Goal: Task Accomplishment & Management: Use online tool/utility

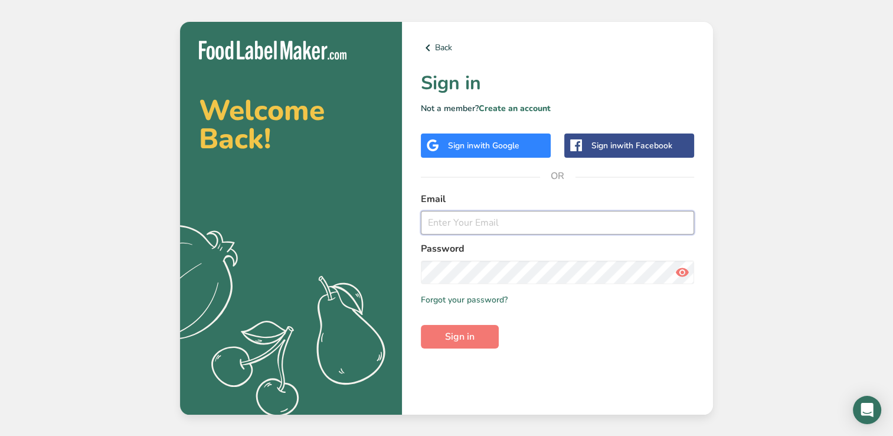
click at [477, 221] on input "email" at bounding box center [557, 223] width 273 height 24
type input "[EMAIL_ADDRESS][DOMAIN_NAME]"
click at [421, 325] on button "Sign in" at bounding box center [460, 337] width 78 height 24
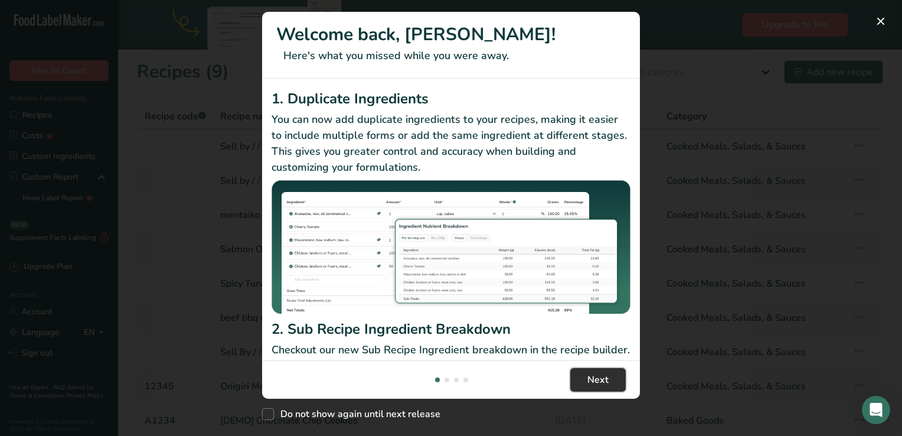
click at [592, 384] on span "Next" at bounding box center [598, 380] width 21 height 14
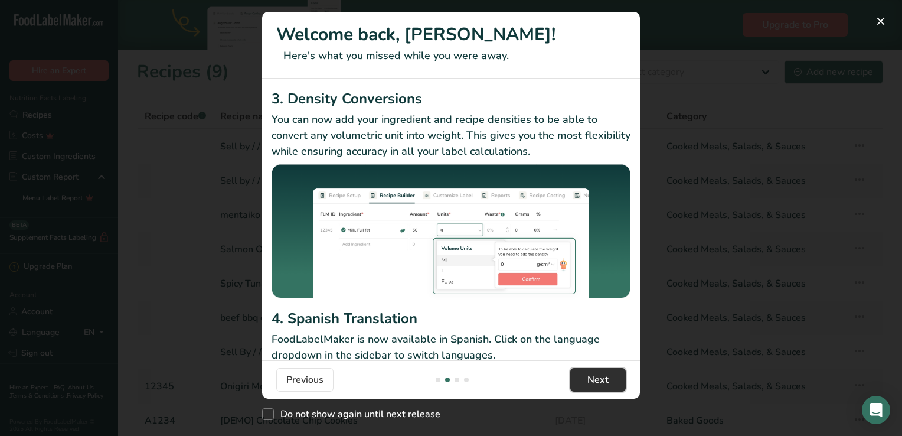
click at [592, 384] on span "Next" at bounding box center [598, 380] width 21 height 14
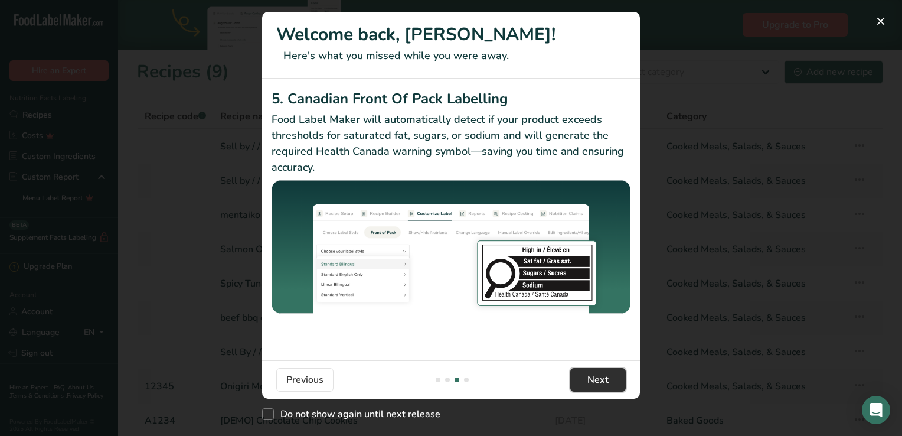
click at [592, 384] on span "Next" at bounding box center [598, 380] width 21 height 14
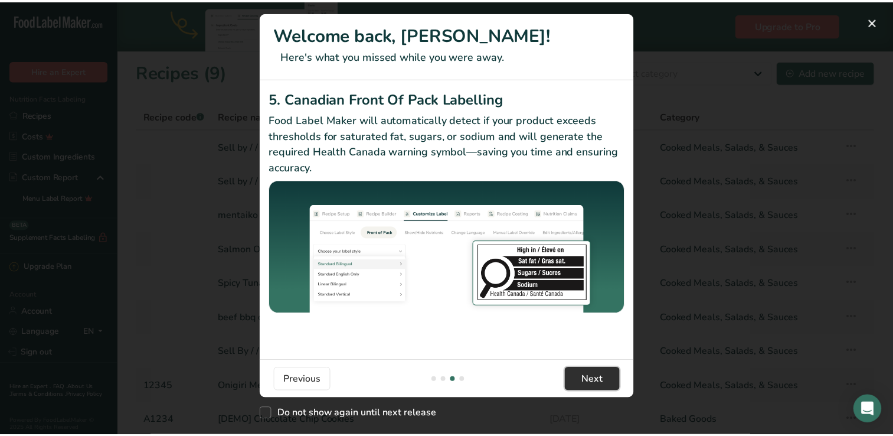
scroll to position [0, 1134]
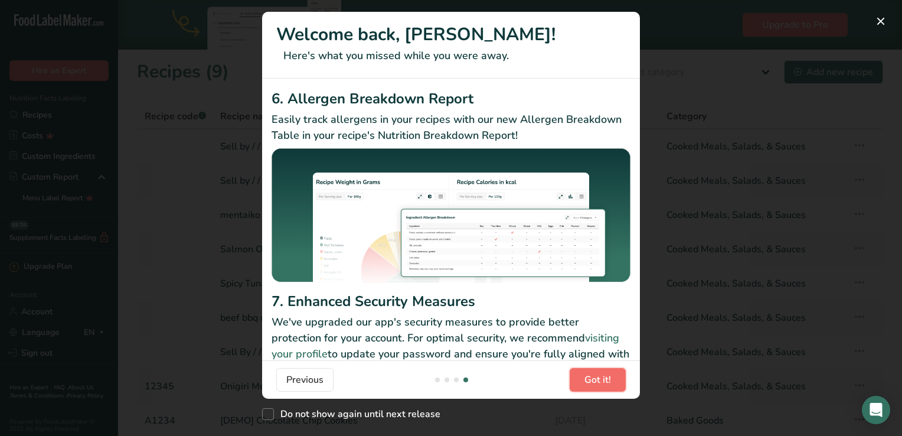
click at [592, 384] on span "Got it!" at bounding box center [598, 380] width 27 height 14
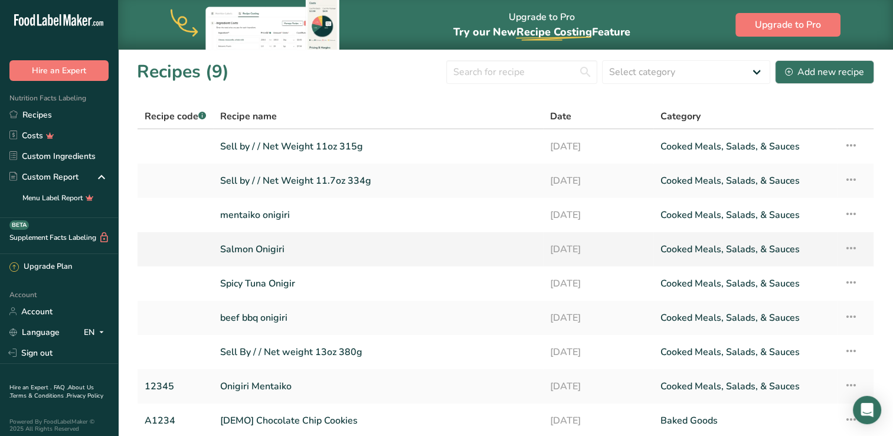
click at [273, 249] on link "Salmon Onigiri" at bounding box center [378, 249] width 316 height 25
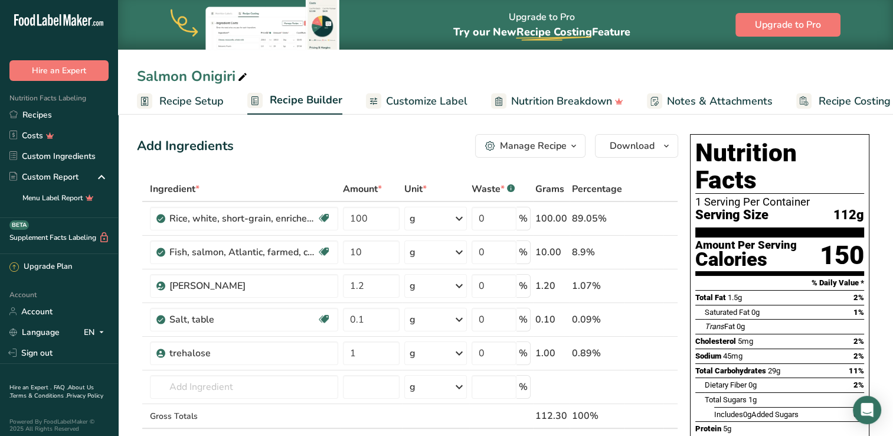
click at [197, 99] on span "Recipe Setup" at bounding box center [191, 101] width 64 height 16
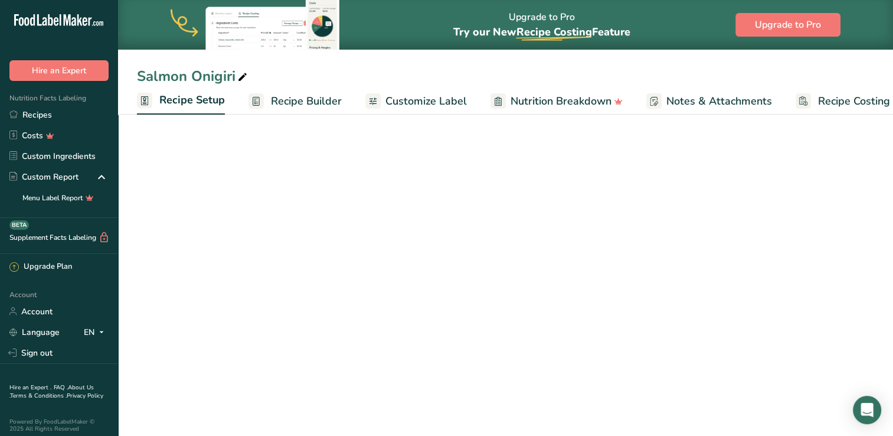
scroll to position [0, 4]
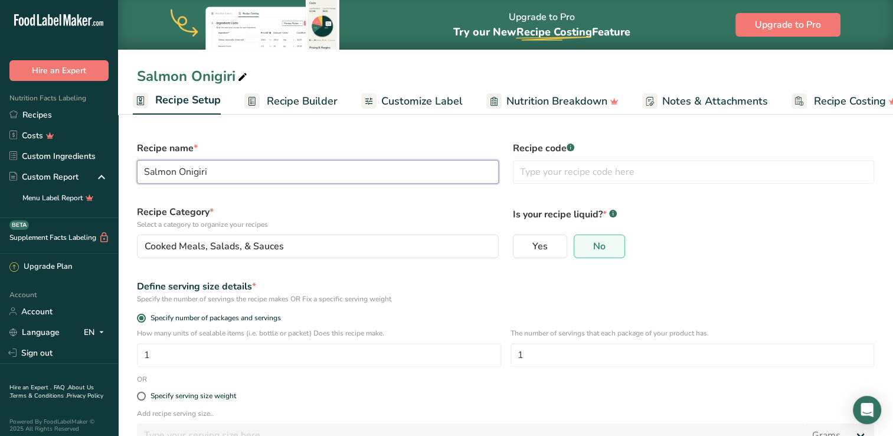
click at [220, 176] on input "Salmon Onigiri" at bounding box center [318, 172] width 362 height 24
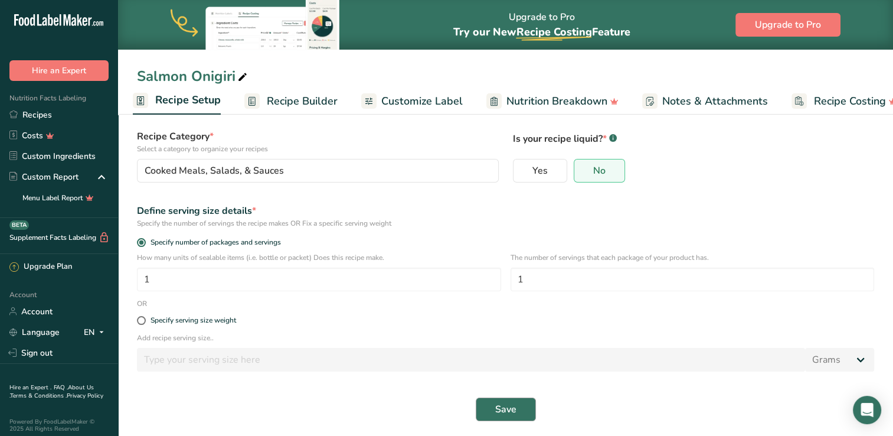
scroll to position [80, 0]
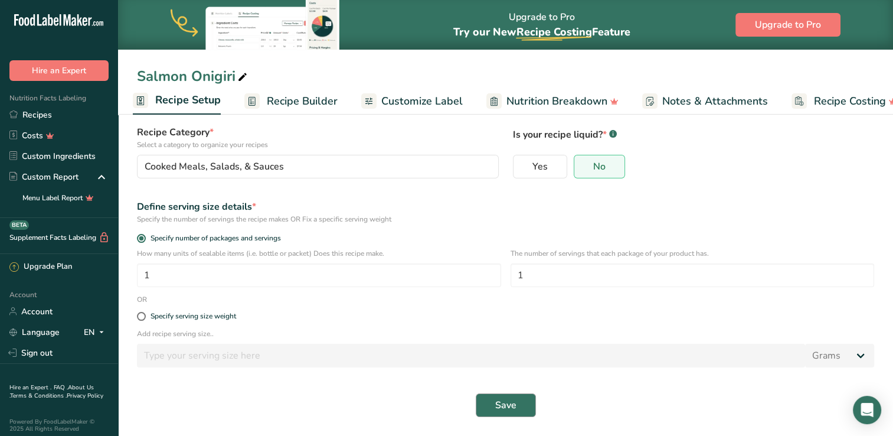
type input "Sell By / /"
click at [498, 407] on span "Save" at bounding box center [505, 405] width 21 height 14
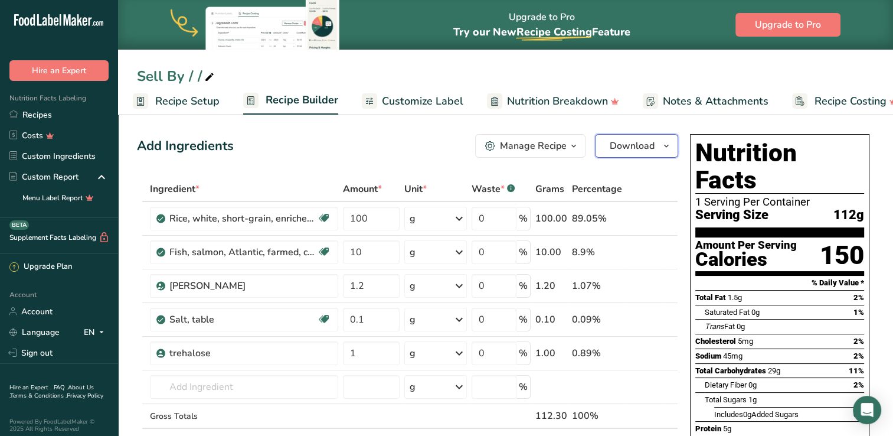
click at [642, 152] on span "Download" at bounding box center [632, 146] width 45 height 14
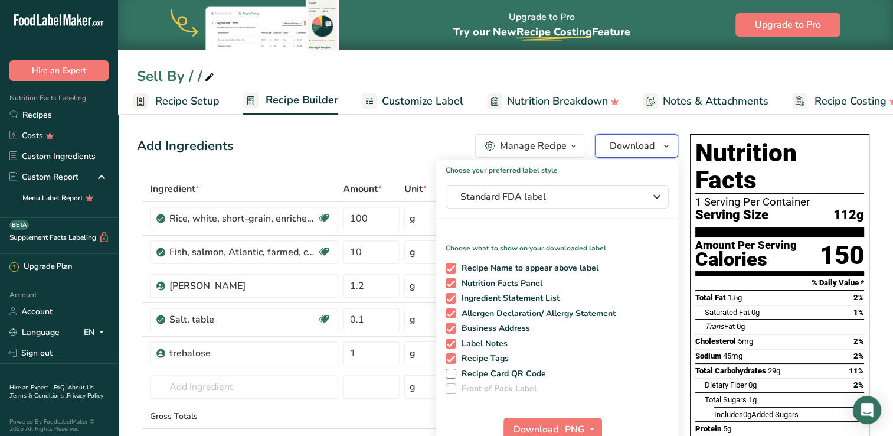
scroll to position [177, 0]
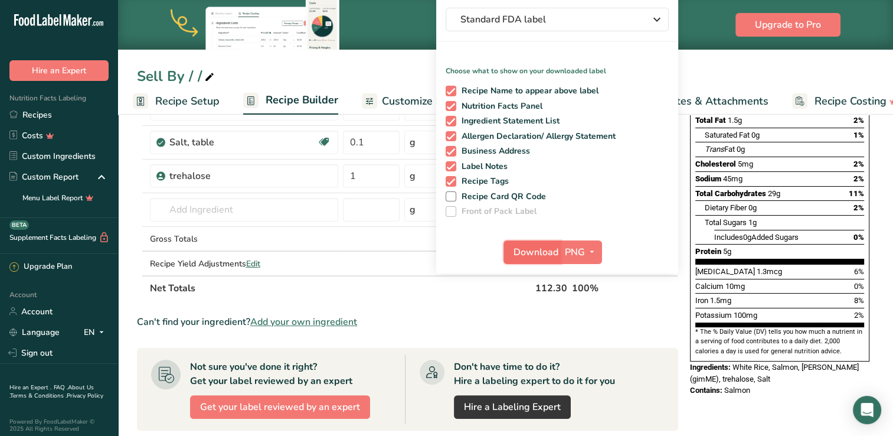
click at [536, 254] on span "Download" at bounding box center [536, 252] width 45 height 14
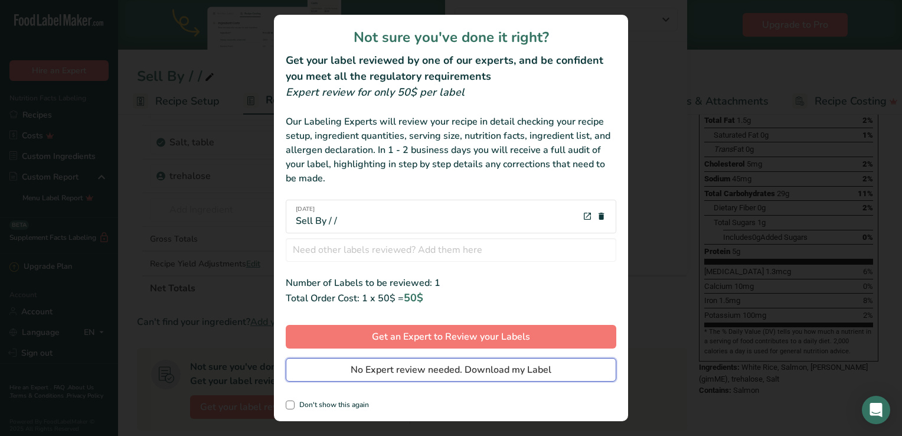
click at [438, 372] on span "No Expert review needed. Download my Label" at bounding box center [451, 370] width 201 height 14
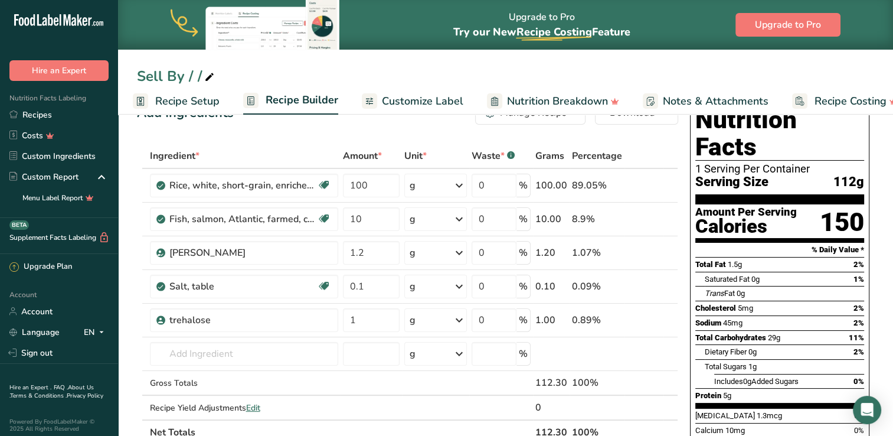
scroll to position [0, 0]
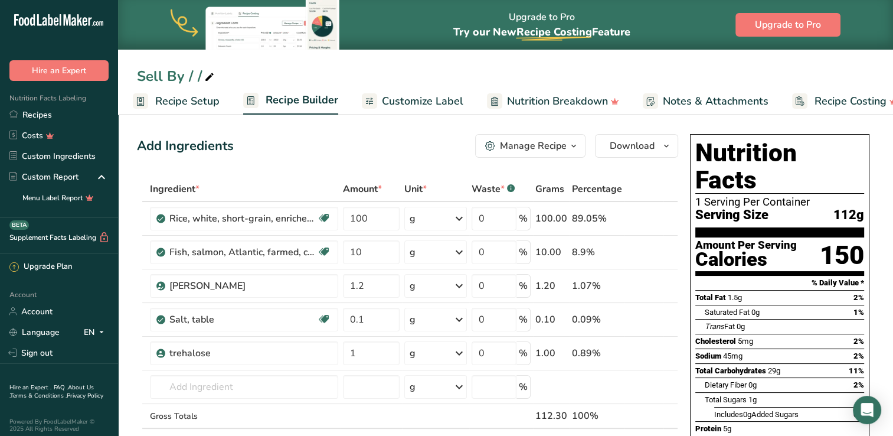
click at [158, 110] on link "Recipe Setup" at bounding box center [176, 101] width 87 height 27
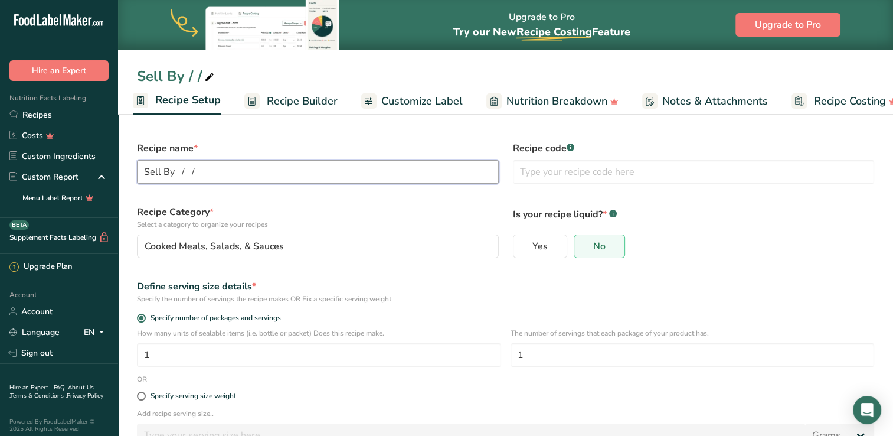
click at [179, 170] on input "Sell By / /" at bounding box center [318, 172] width 362 height 24
click at [181, 173] on input "Sell By / /" at bounding box center [318, 172] width 362 height 24
click at [207, 169] on input "Sell By / /" at bounding box center [318, 172] width 362 height 24
type input "Sell By / /"
click at [386, 211] on label "Recipe Category * Select a category to organize your recipes" at bounding box center [318, 217] width 362 height 25
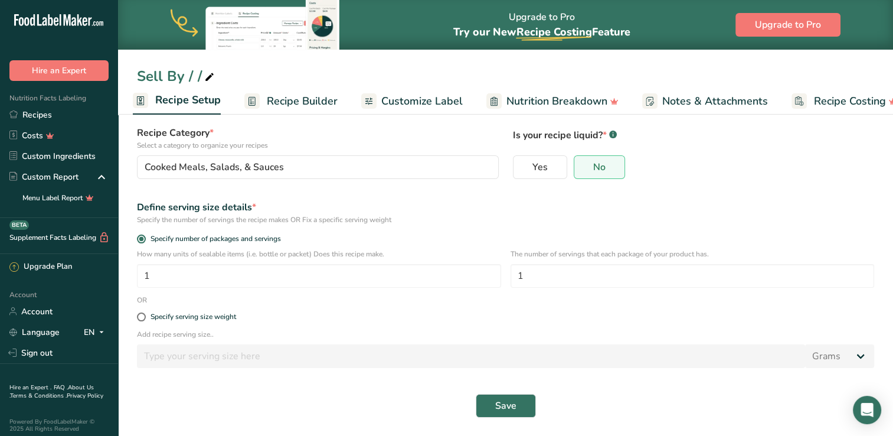
scroll to position [80, 0]
click at [504, 407] on span "Save" at bounding box center [505, 405] width 21 height 14
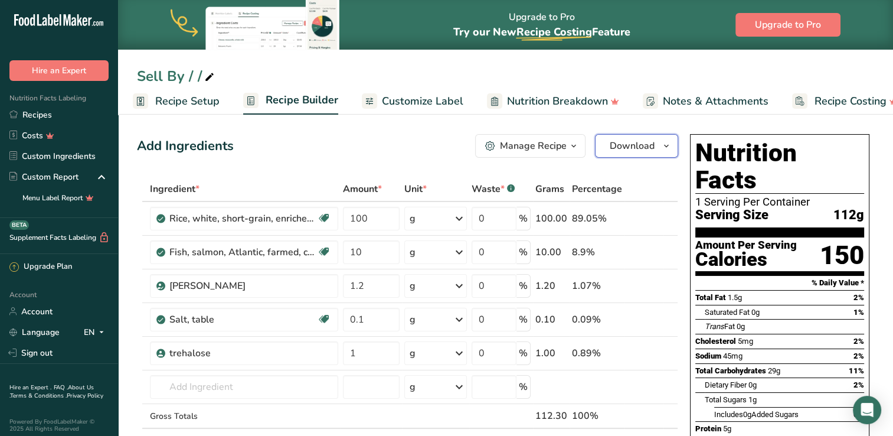
click at [642, 139] on span "Download" at bounding box center [632, 146] width 45 height 14
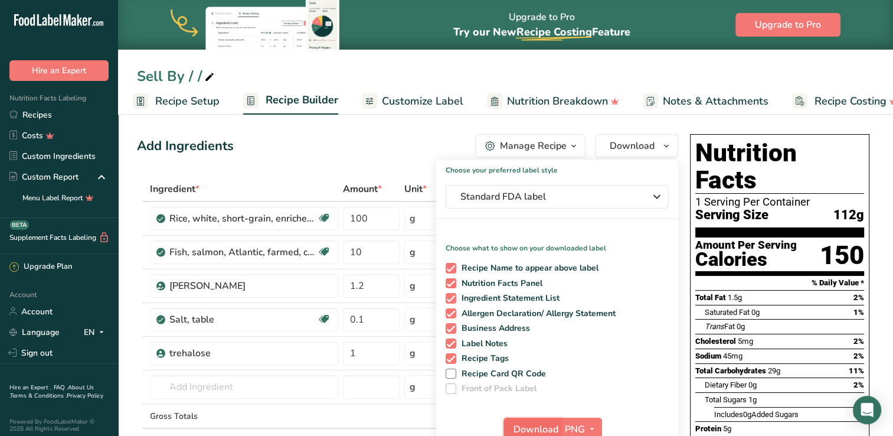
click at [551, 424] on span "Download" at bounding box center [536, 429] width 45 height 14
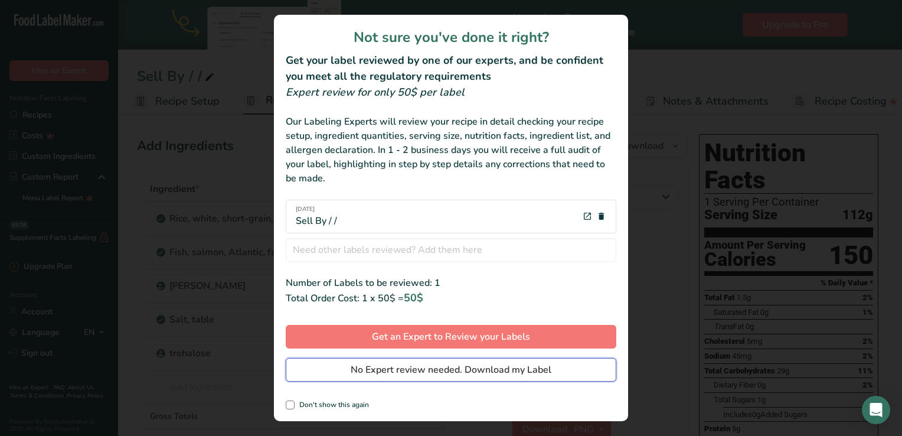
click at [449, 367] on span "No Expert review needed. Download my Label" at bounding box center [451, 370] width 201 height 14
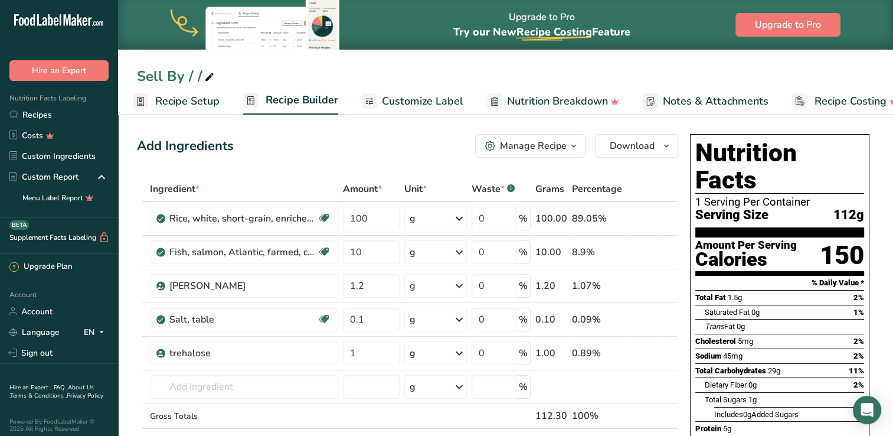
click at [191, 101] on span "Recipe Setup" at bounding box center [187, 101] width 64 height 16
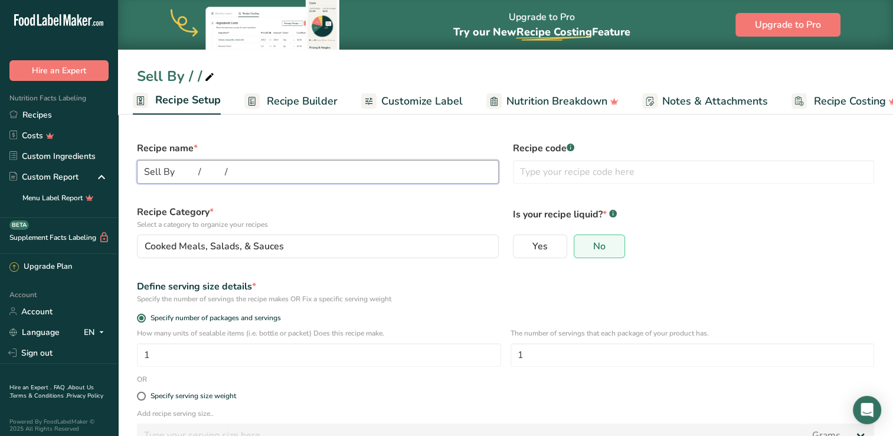
click at [252, 175] on input "Sell By / /" at bounding box center [318, 172] width 362 height 24
type input "S"
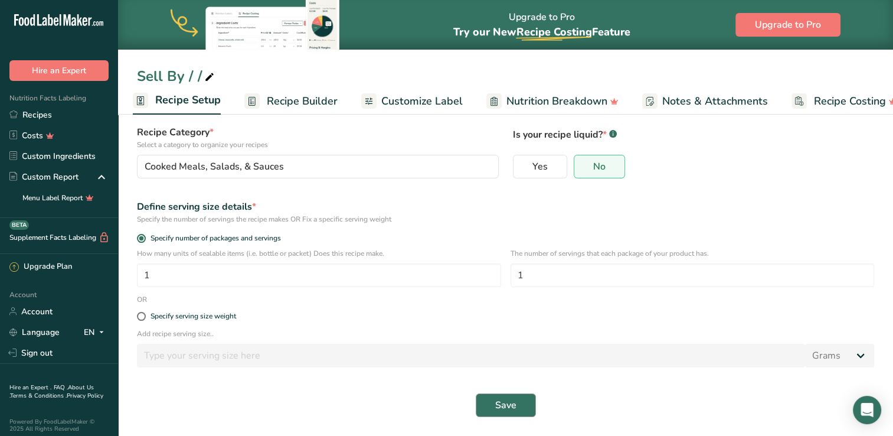
type input "riceball"
click at [506, 405] on span "Save" at bounding box center [505, 405] width 21 height 14
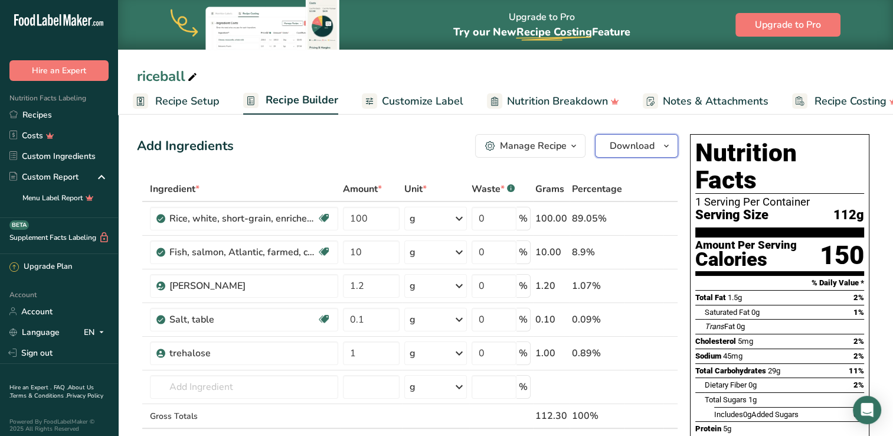
click at [637, 145] on span "Download" at bounding box center [632, 146] width 45 height 14
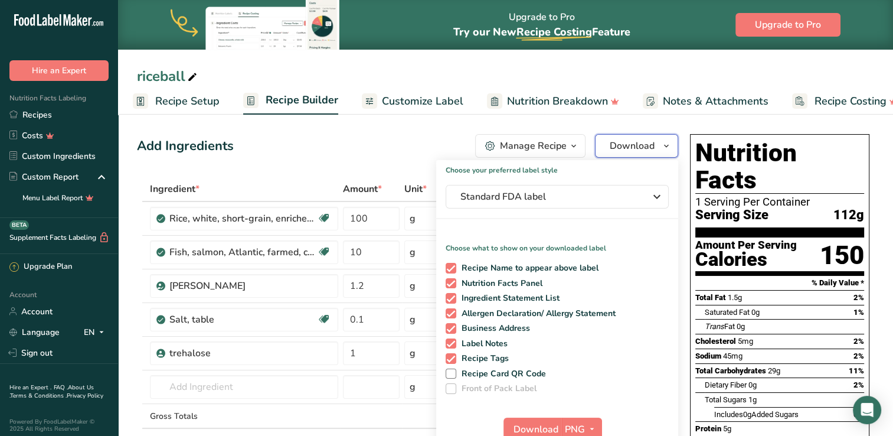
scroll to position [118, 0]
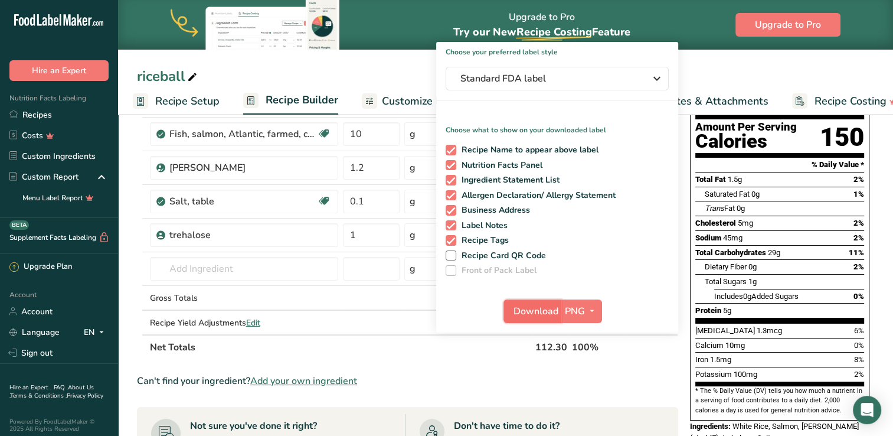
click at [536, 314] on span "Download" at bounding box center [536, 311] width 45 height 14
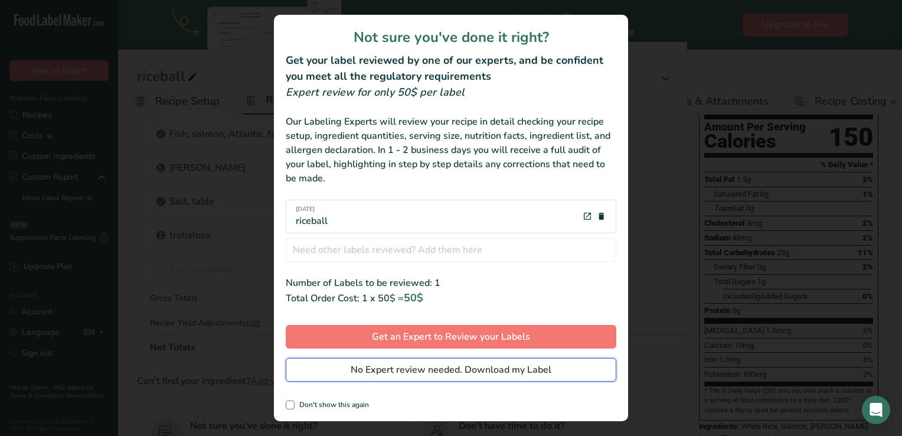
click at [474, 374] on span "No Expert review needed. Download my Label" at bounding box center [451, 370] width 201 height 14
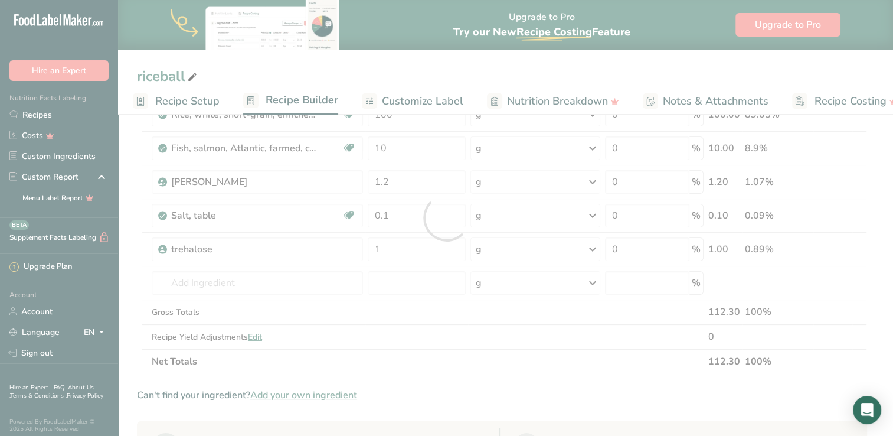
scroll to position [0, 0]
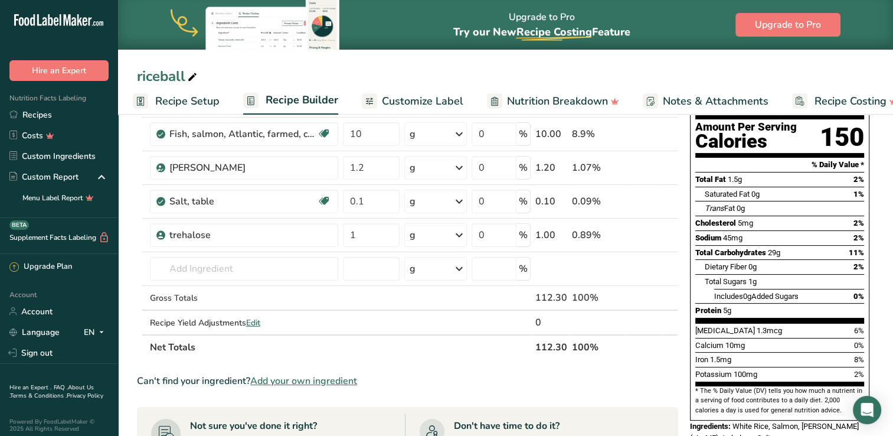
click at [172, 99] on span "Recipe Setup" at bounding box center [187, 101] width 64 height 16
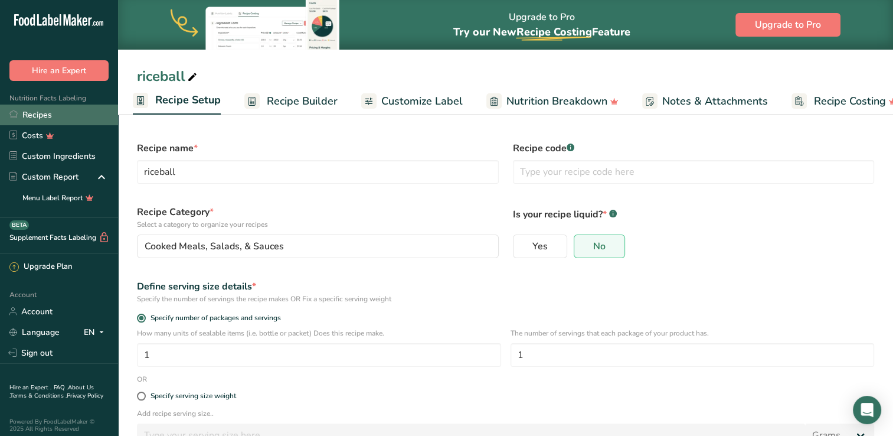
click at [48, 117] on link "Recipes" at bounding box center [59, 115] width 118 height 21
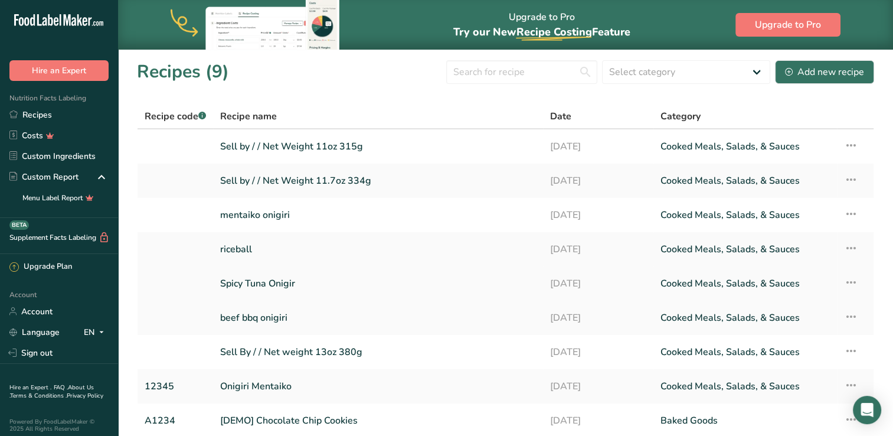
click at [282, 284] on link "Spicy Tuna Onigir" at bounding box center [378, 283] width 316 height 25
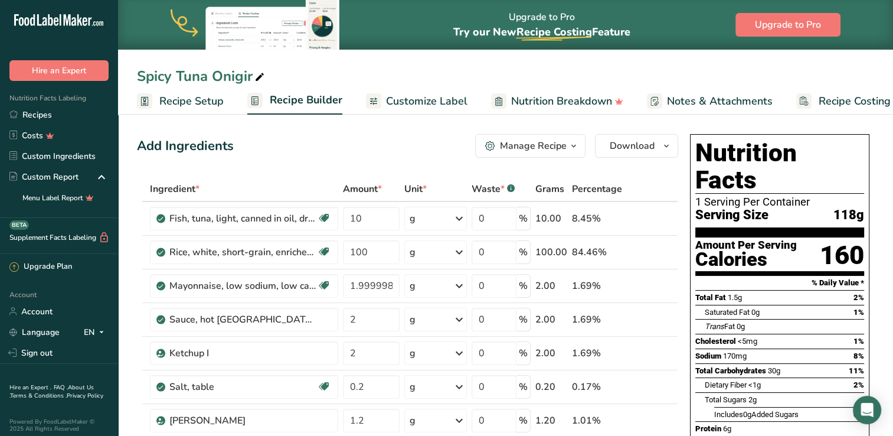
click at [165, 102] on span "Recipe Setup" at bounding box center [191, 101] width 64 height 16
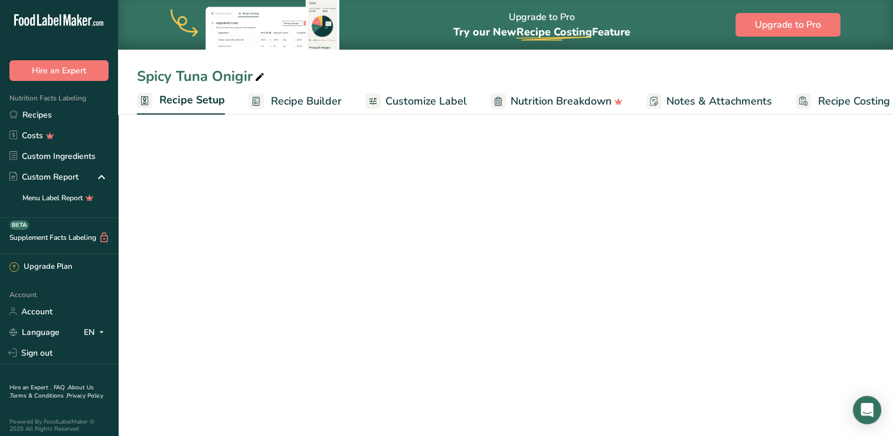
scroll to position [0, 4]
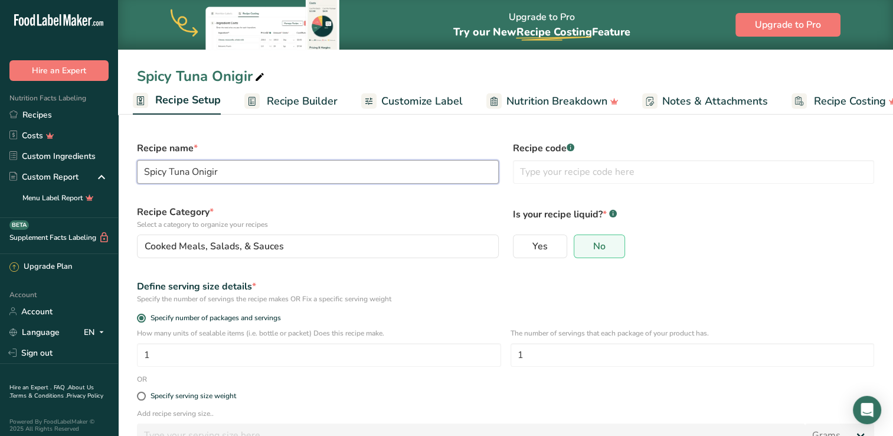
click at [231, 170] on input "Spicy Tuna Onigir" at bounding box center [318, 172] width 362 height 24
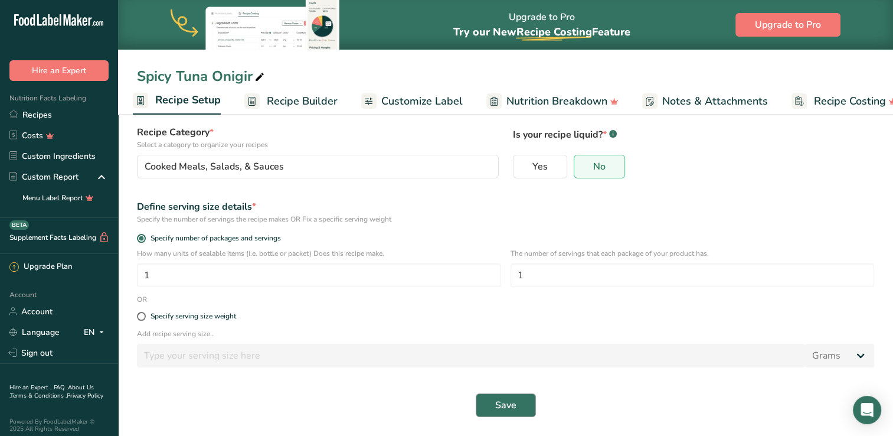
type input "riceball"
click at [504, 410] on span "Save" at bounding box center [505, 405] width 21 height 14
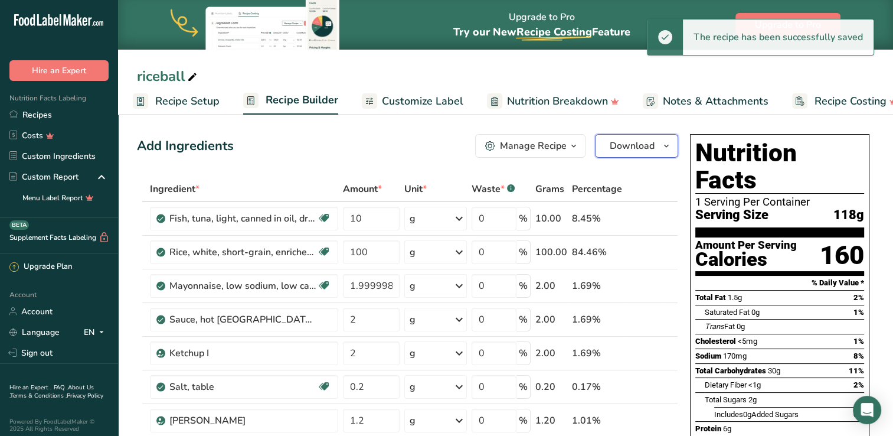
click at [633, 148] on span "Download" at bounding box center [632, 146] width 45 height 14
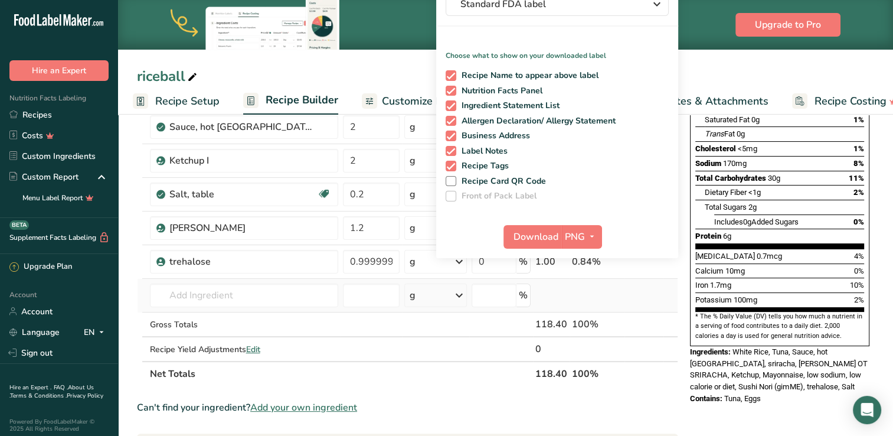
scroll to position [236, 0]
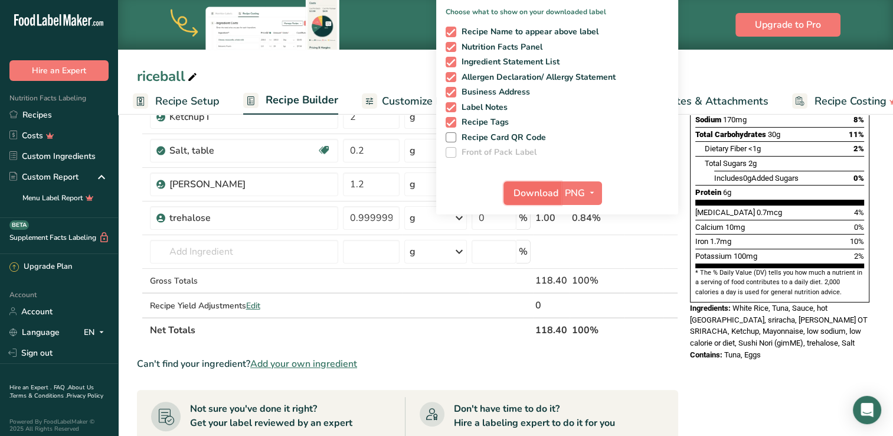
click at [543, 186] on span "Download" at bounding box center [536, 193] width 45 height 14
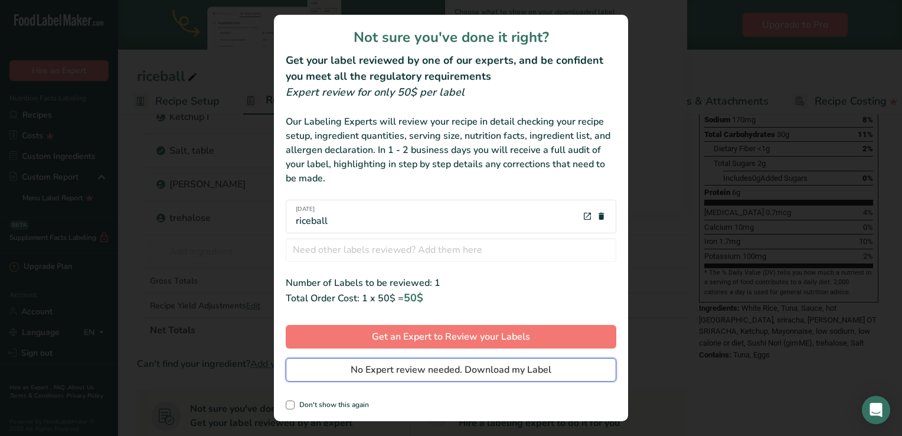
click at [446, 373] on span "No Expert review needed. Download my Label" at bounding box center [451, 370] width 201 height 14
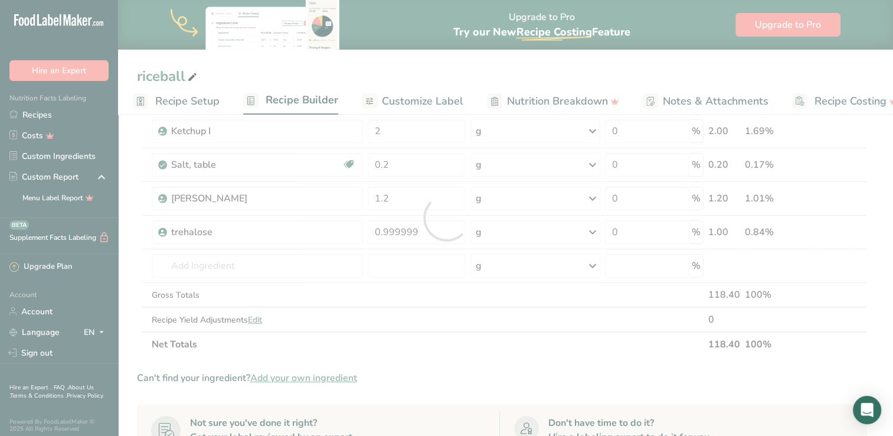
scroll to position [0, 0]
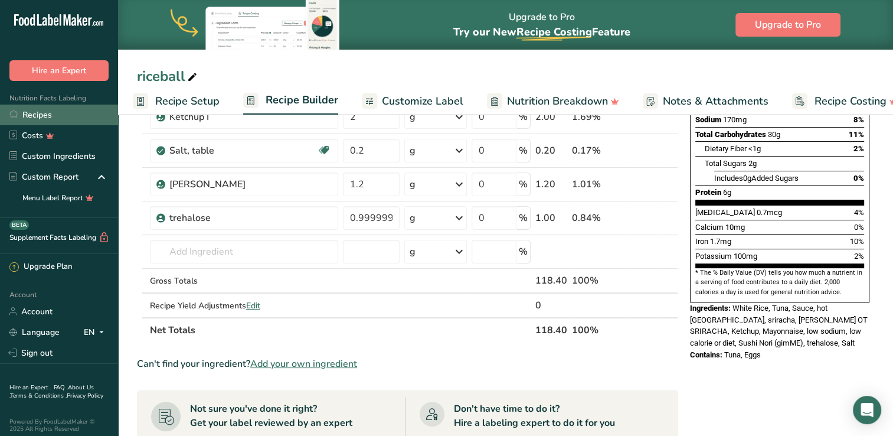
click at [57, 125] on link "Recipes" at bounding box center [59, 115] width 118 height 21
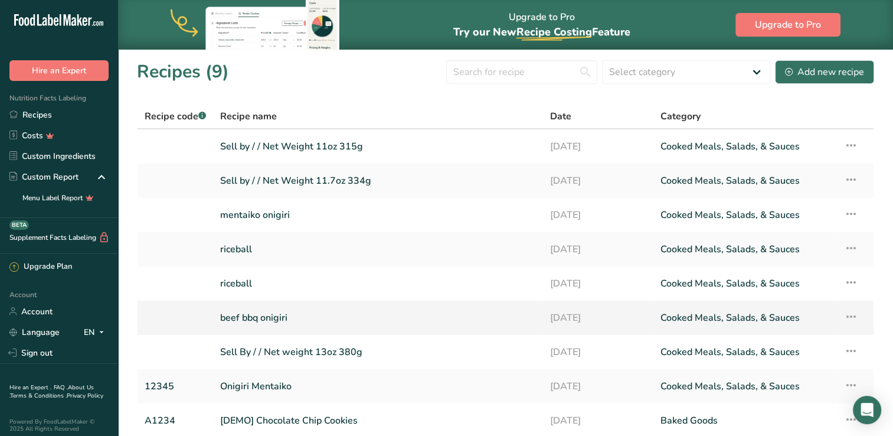
click at [275, 318] on link "beef bbq onigiri" at bounding box center [378, 317] width 316 height 25
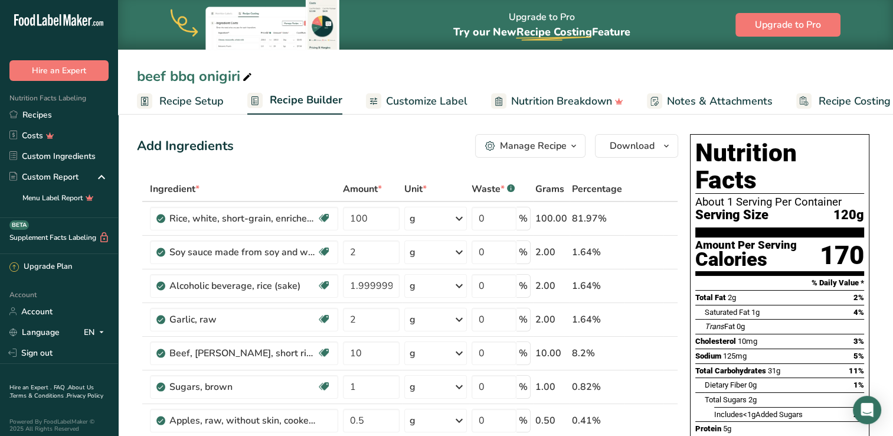
click at [163, 100] on span "Recipe Setup" at bounding box center [191, 101] width 64 height 16
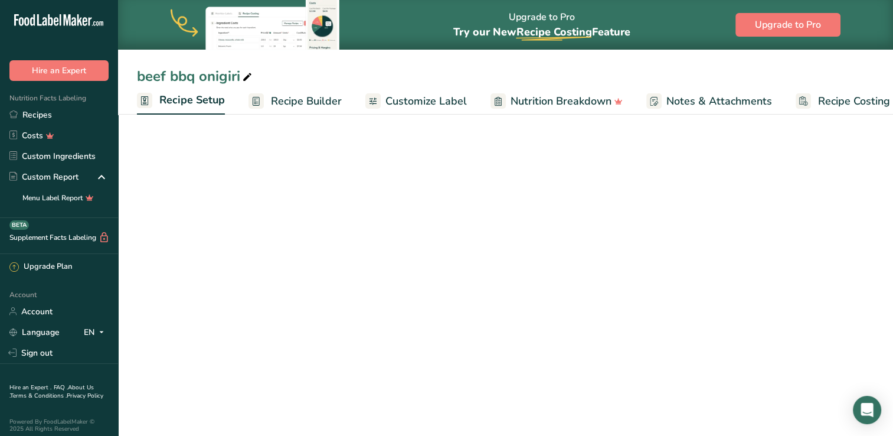
scroll to position [0, 4]
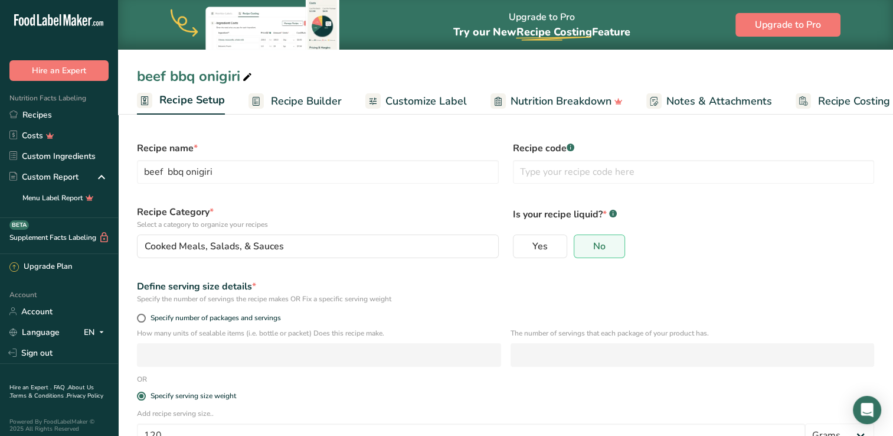
scroll to position [0, 4]
type input "b"
type input "riceball"
click at [303, 101] on span "Recipe Builder" at bounding box center [302, 101] width 71 height 16
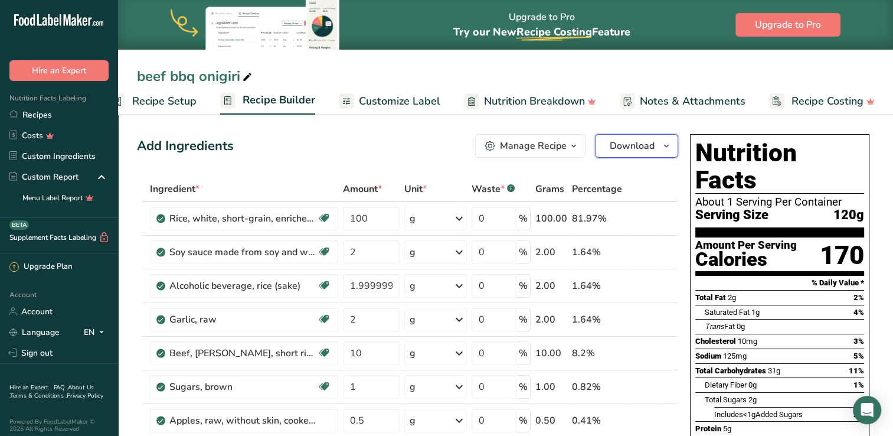
click at [619, 151] on span "Download" at bounding box center [632, 146] width 45 height 14
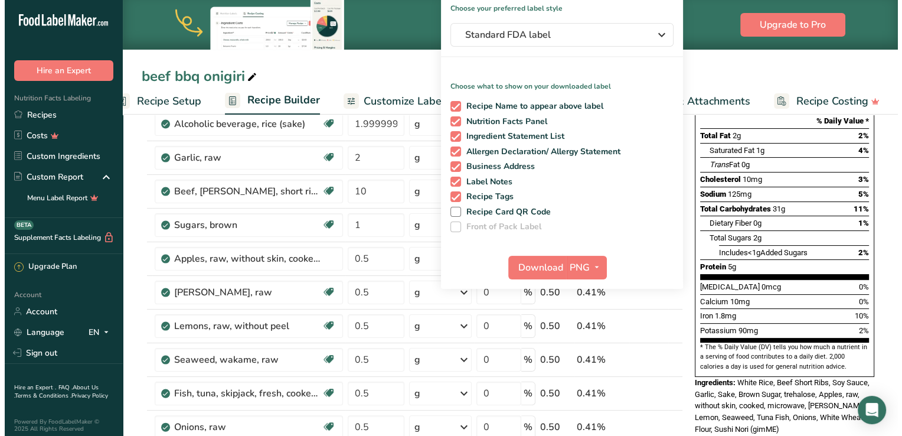
scroll to position [177, 0]
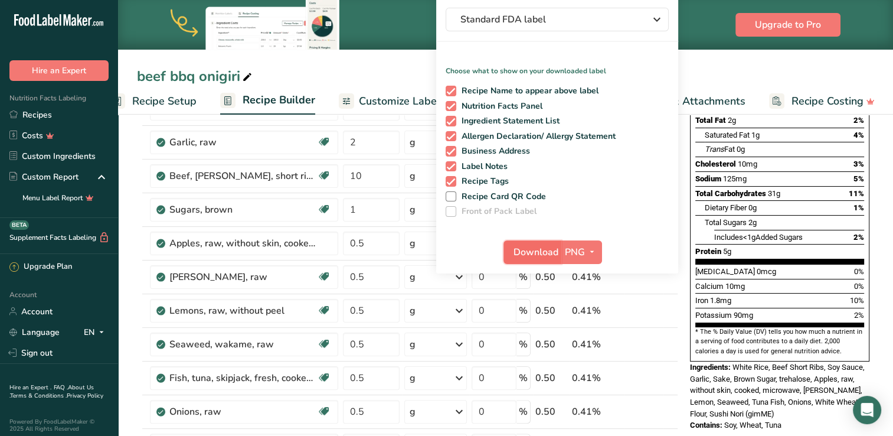
click at [543, 247] on span "Download" at bounding box center [536, 252] width 45 height 14
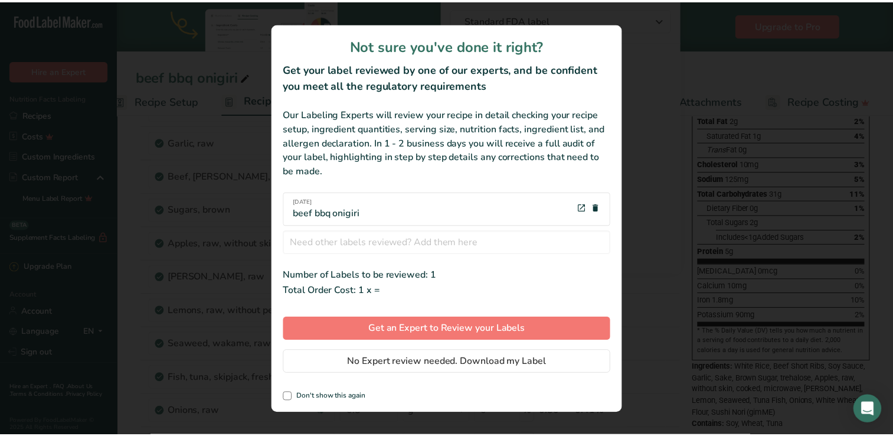
scroll to position [0, 18]
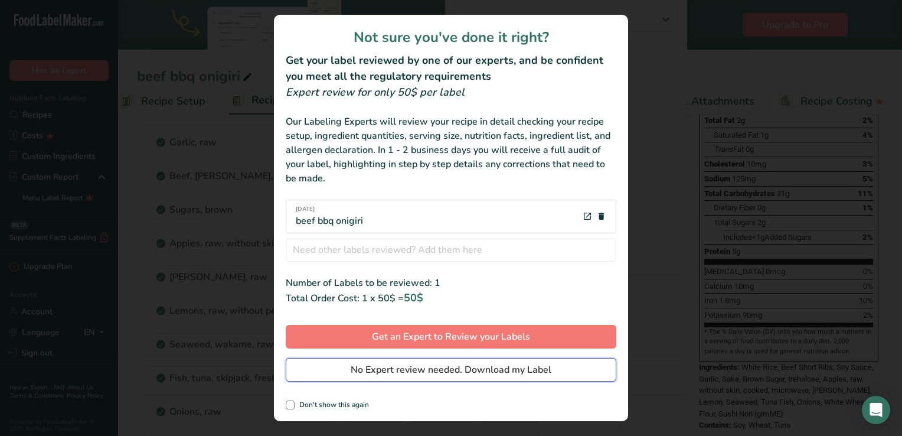
click at [442, 376] on span "No Expert review needed. Download my Label" at bounding box center [451, 370] width 201 height 14
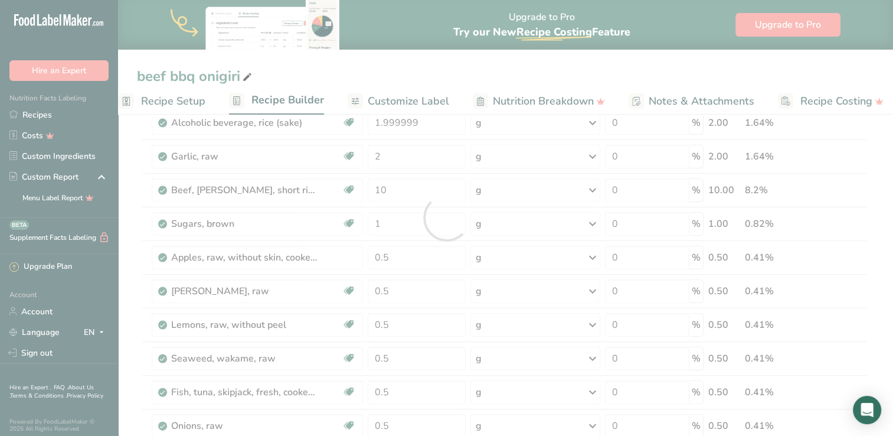
scroll to position [0, 0]
